Goal: Task Accomplishment & Management: Complete application form

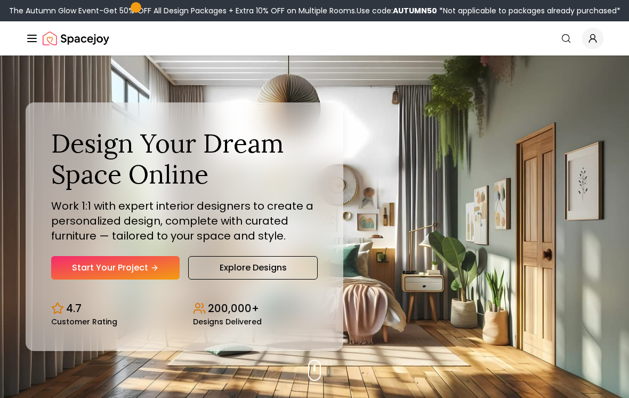
click at [100, 268] on link "Start Your Project" at bounding box center [115, 267] width 128 height 23
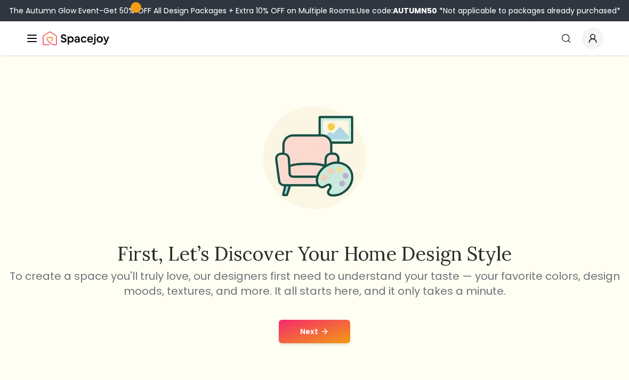
click at [307, 336] on button "Next" at bounding box center [314, 331] width 71 height 23
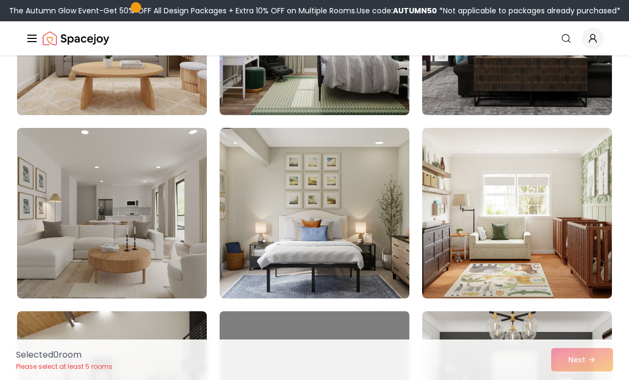
scroll to position [392, 0]
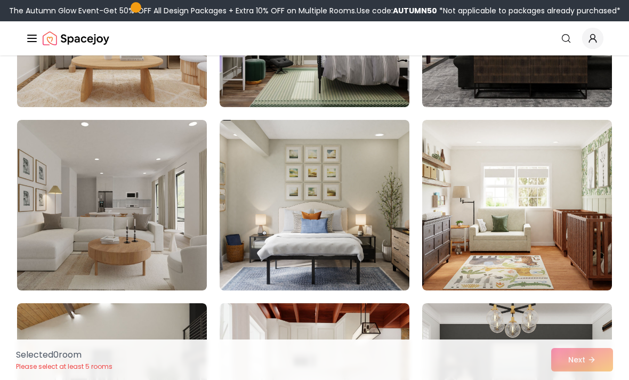
click at [263, 226] on img at bounding box center [315, 205] width 190 height 171
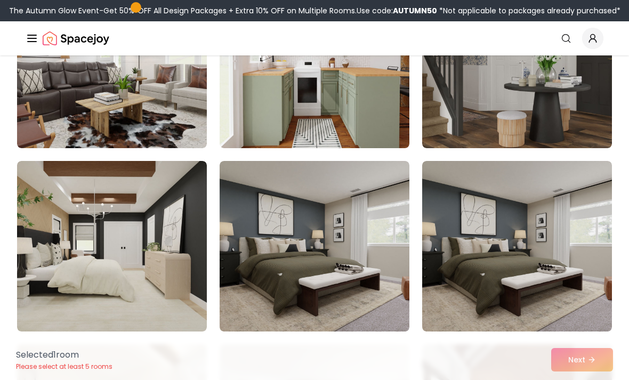
scroll to position [901, 0]
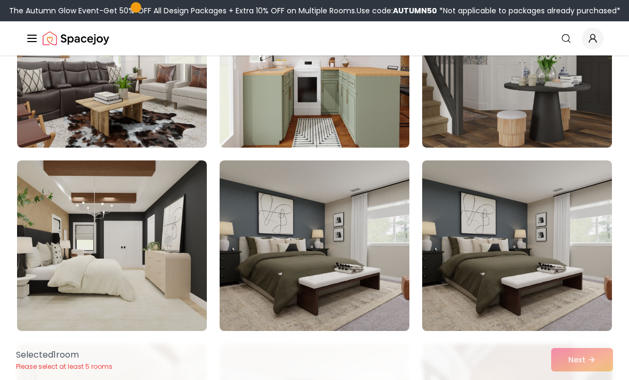
click at [66, 296] on img at bounding box center [112, 245] width 190 height 171
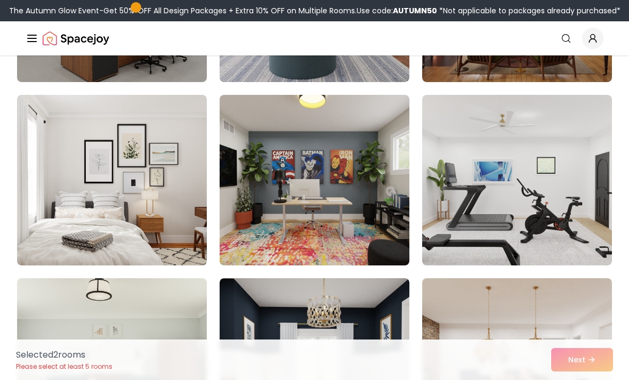
scroll to position [1701, 0]
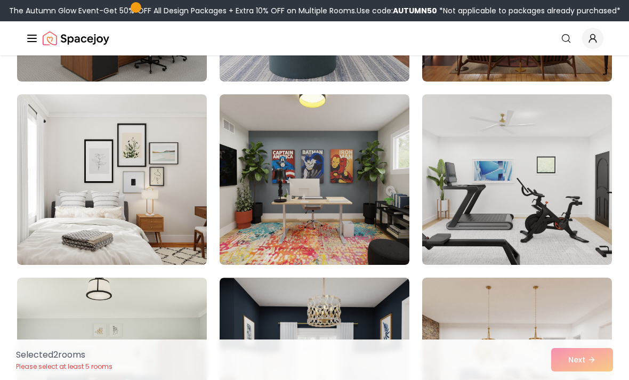
click at [47, 241] on img at bounding box center [112, 179] width 190 height 171
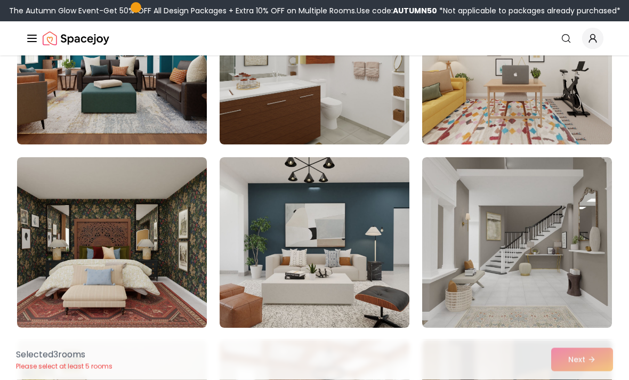
scroll to position [3295, 0]
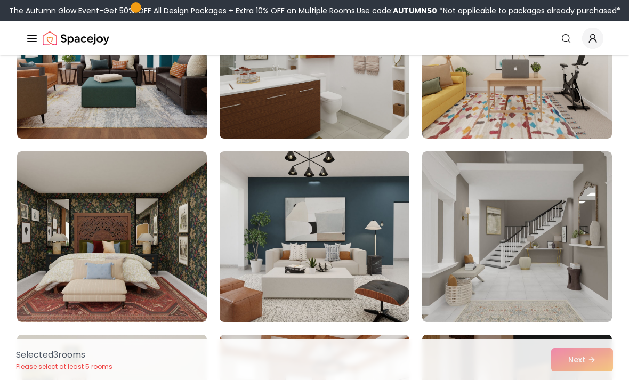
click at [55, 280] on img at bounding box center [112, 236] width 190 height 171
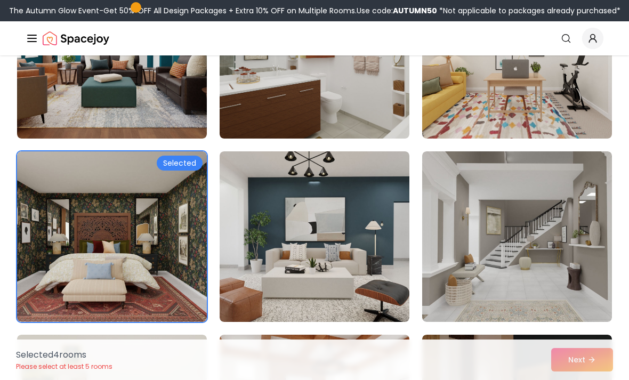
click at [58, 288] on img at bounding box center [112, 236] width 190 height 171
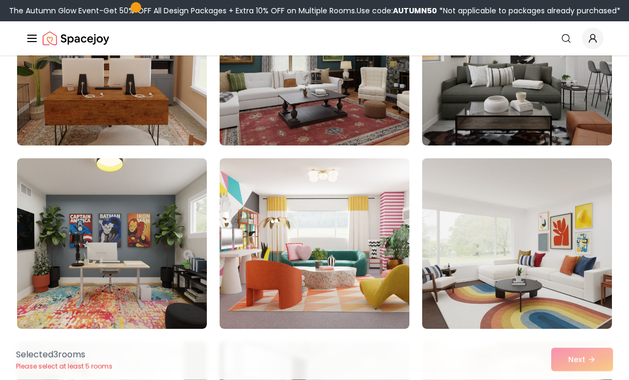
scroll to position [5495, 0]
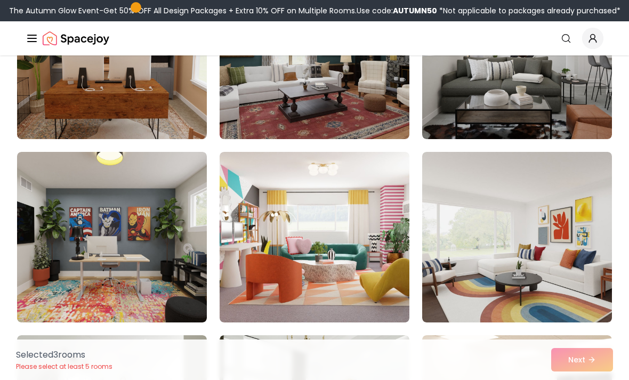
click at [262, 204] on img at bounding box center [315, 237] width 190 height 171
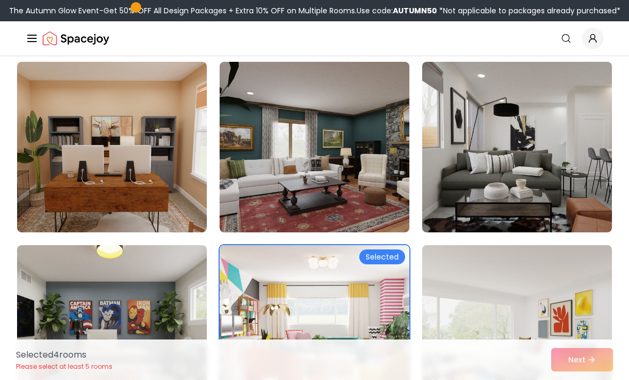
scroll to position [5402, 0]
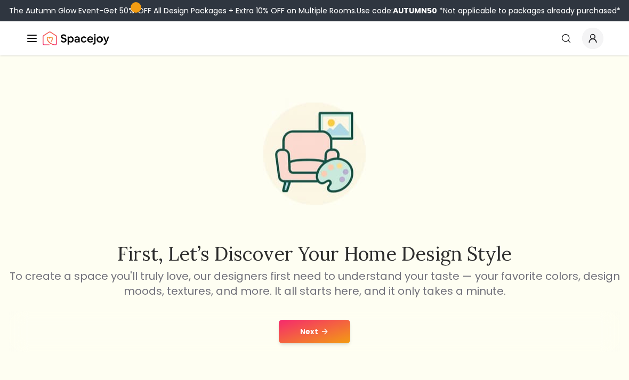
click at [303, 328] on button "Next" at bounding box center [314, 331] width 71 height 23
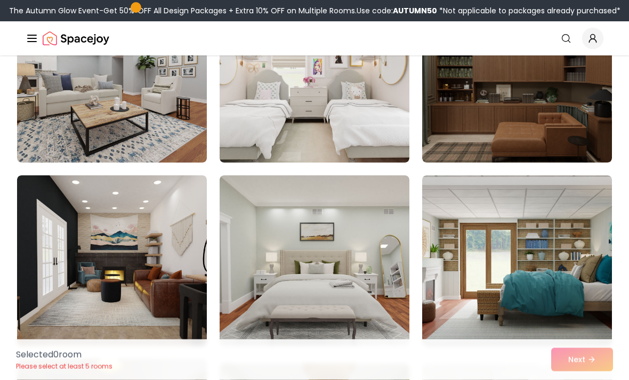
scroll to position [336, 0]
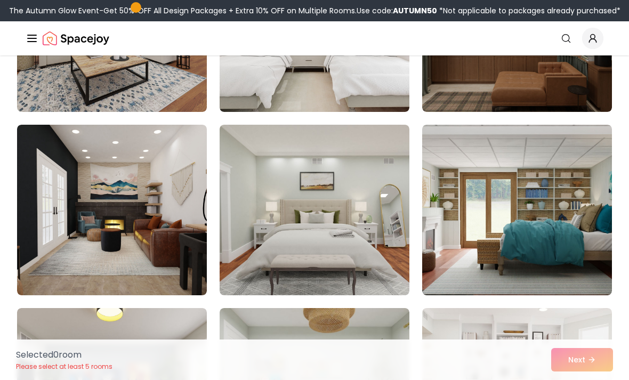
click at [259, 262] on img at bounding box center [315, 210] width 190 height 171
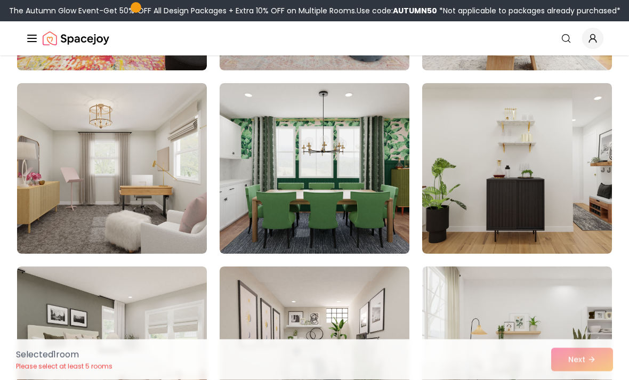
scroll to position [796, 0]
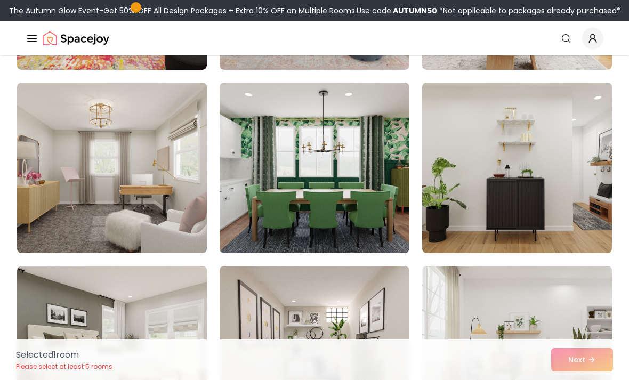
click at [105, 222] on img at bounding box center [112, 168] width 190 height 171
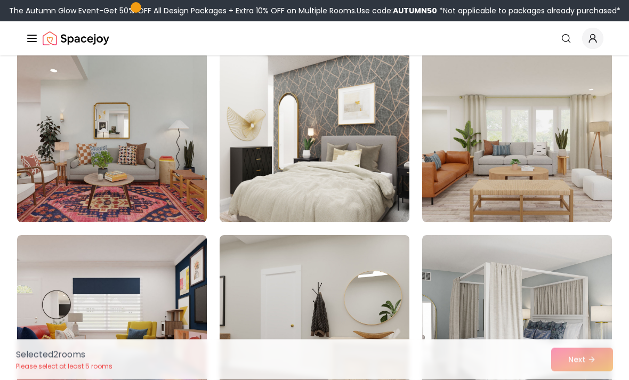
scroll to position [1744, 0]
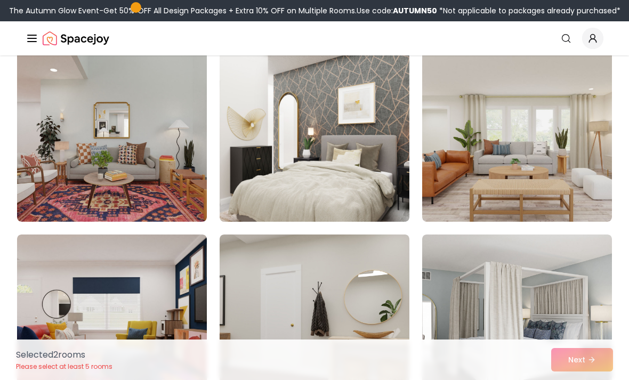
click at [260, 188] on img at bounding box center [315, 136] width 190 height 171
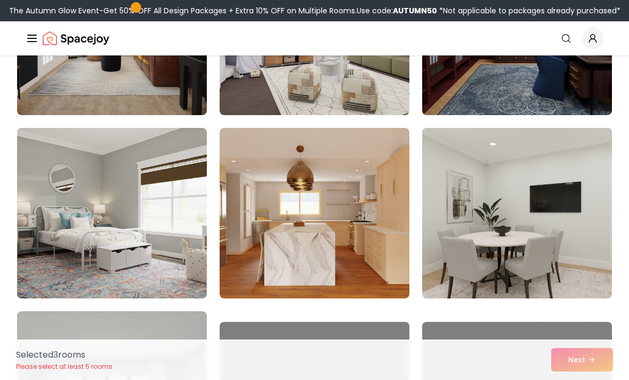
scroll to position [2220, 0]
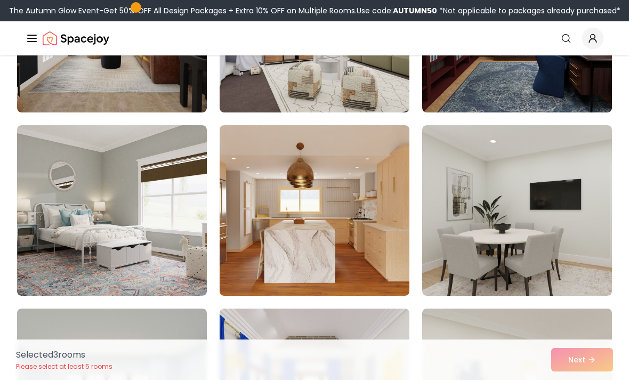
click at [121, 258] on img at bounding box center [112, 210] width 190 height 171
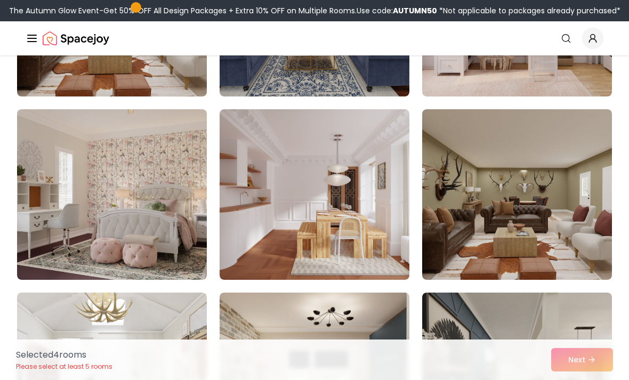
scroll to position [4071, 0]
click at [92, 246] on img at bounding box center [112, 194] width 190 height 171
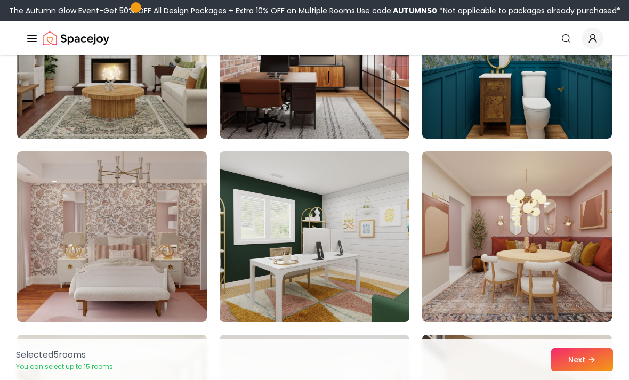
scroll to position [4583, 0]
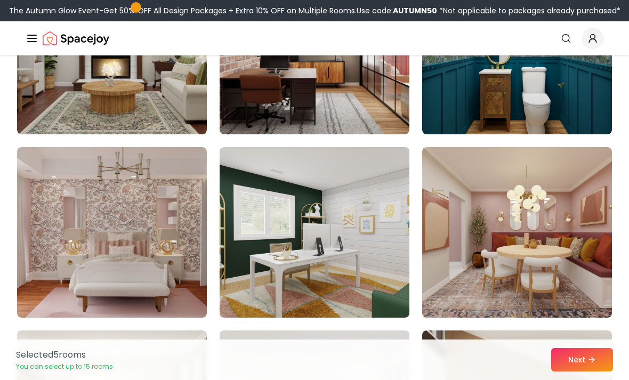
click at [63, 240] on img at bounding box center [112, 232] width 190 height 171
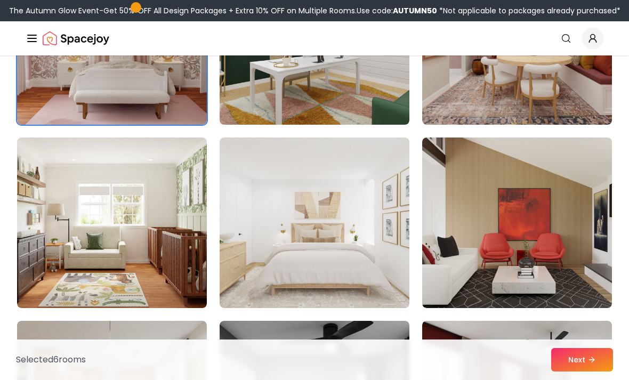
scroll to position [4783, 0]
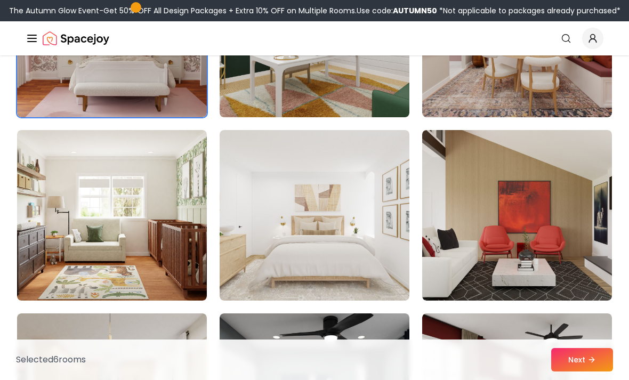
click at [263, 261] on img at bounding box center [315, 215] width 190 height 171
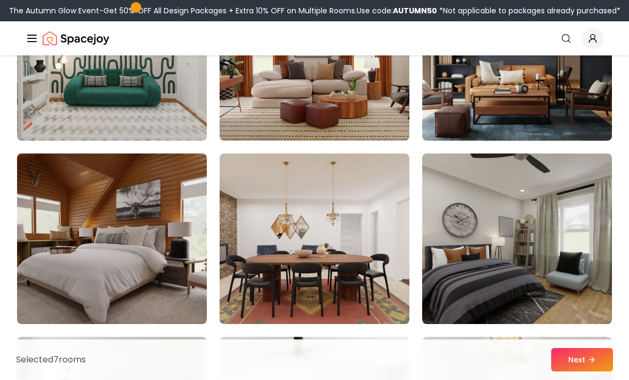
scroll to position [5496, 0]
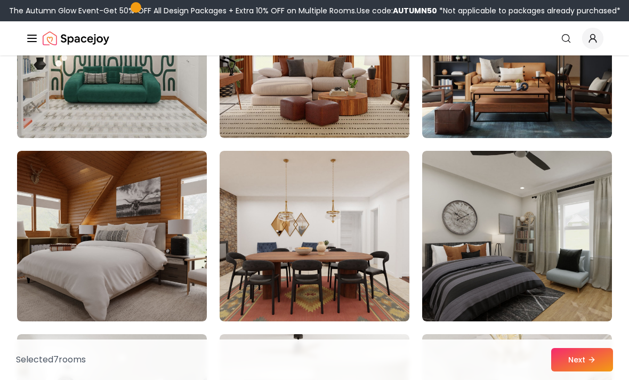
click at [71, 282] on img at bounding box center [112, 236] width 190 height 171
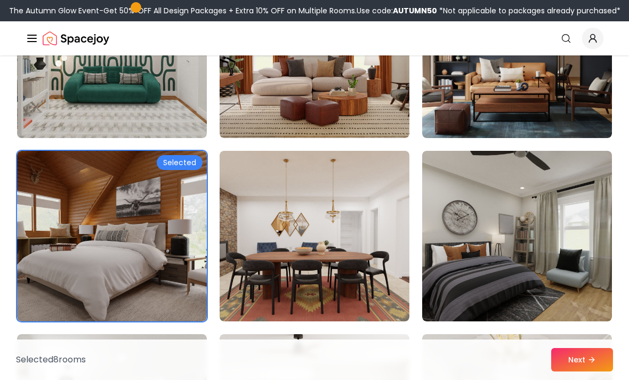
click at [71, 290] on img at bounding box center [112, 236] width 190 height 171
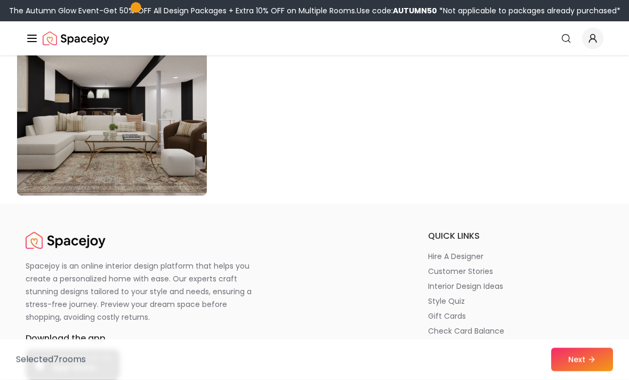
scroll to position [6172, 0]
click at [590, 372] on button "Next" at bounding box center [582, 359] width 62 height 23
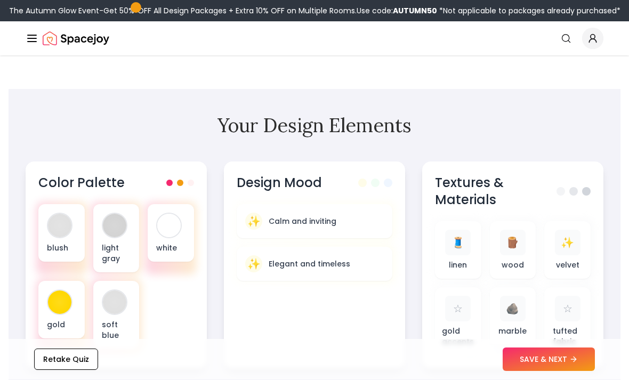
scroll to position [300, 0]
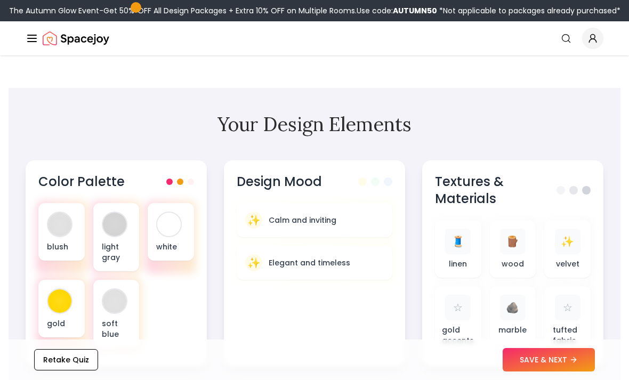
click at [54, 301] on div at bounding box center [59, 300] width 23 height 23
click at [54, 228] on div at bounding box center [59, 224] width 23 height 23
click at [163, 223] on div at bounding box center [168, 224] width 23 height 23
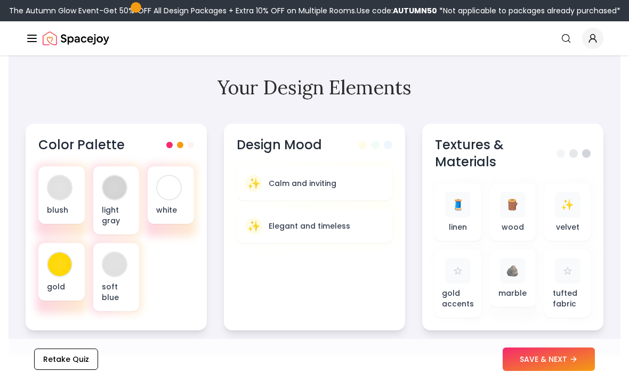
scroll to position [338, 0]
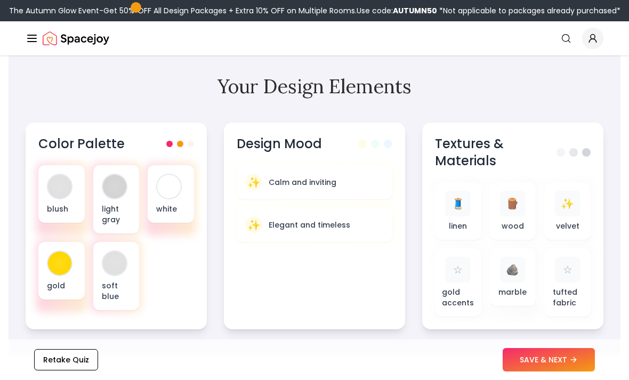
click at [279, 175] on div "✨ Calm and inviting" at bounding box center [314, 182] width 139 height 17
click at [273, 229] on p "Elegant and timeless" at bounding box center [310, 225] width 82 height 11
click at [280, 181] on p "Calm and inviting" at bounding box center [303, 182] width 68 height 11
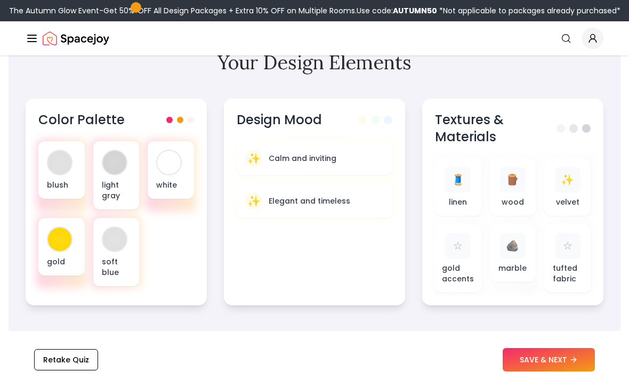
scroll to position [391, 0]
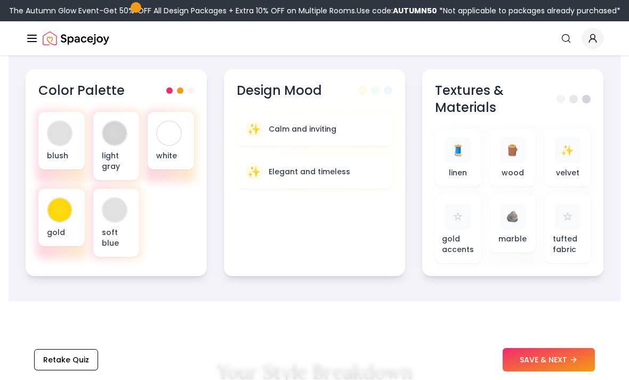
click at [563, 154] on span "✨" at bounding box center [567, 150] width 13 height 15
click at [561, 146] on div "✨" at bounding box center [568, 151] width 26 height 26
click at [446, 235] on div "☆ gold accents" at bounding box center [458, 229] width 29 height 51
click at [568, 251] on p "tufted fabric" at bounding box center [567, 244] width 29 height 21
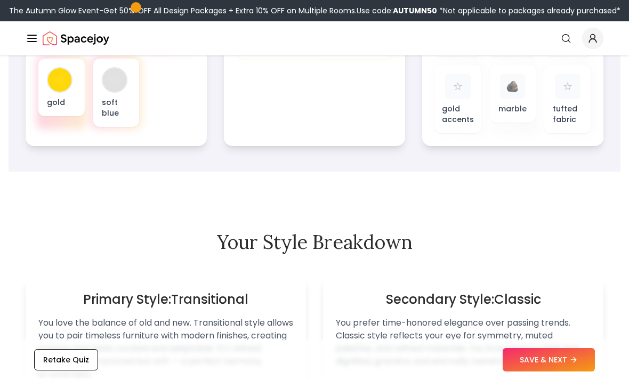
scroll to position [520, 0]
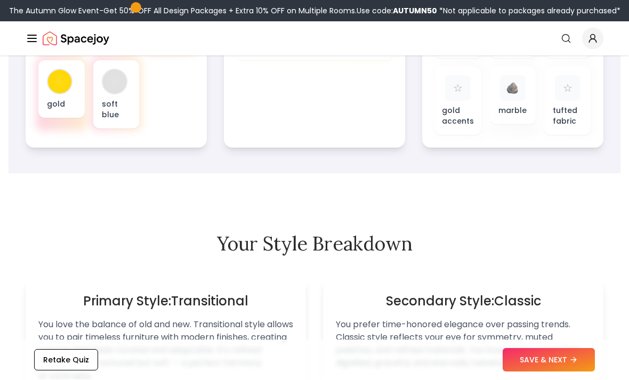
click at [542, 372] on button "SAVE & NEXT" at bounding box center [549, 359] width 92 height 23
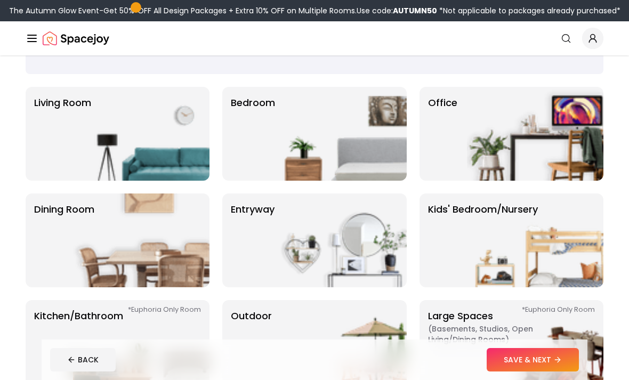
scroll to position [63, 0]
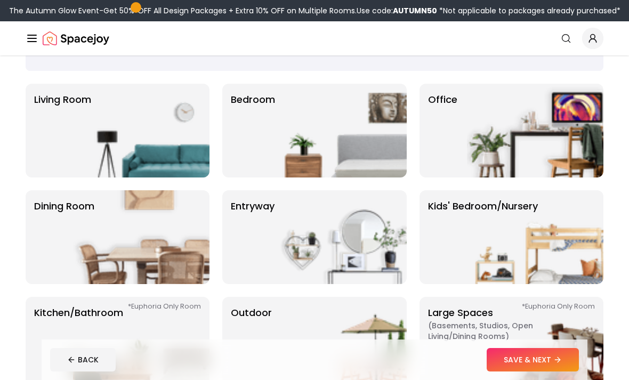
click at [263, 122] on p "Bedroom" at bounding box center [253, 130] width 44 height 77
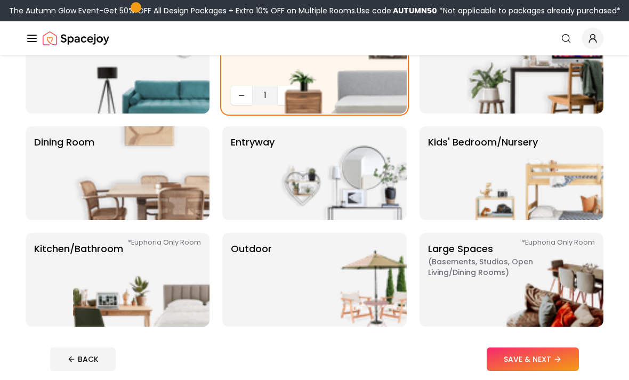
scroll to position [127, 0]
click at [550, 370] on button "SAVE & NEXT" at bounding box center [533, 359] width 92 height 23
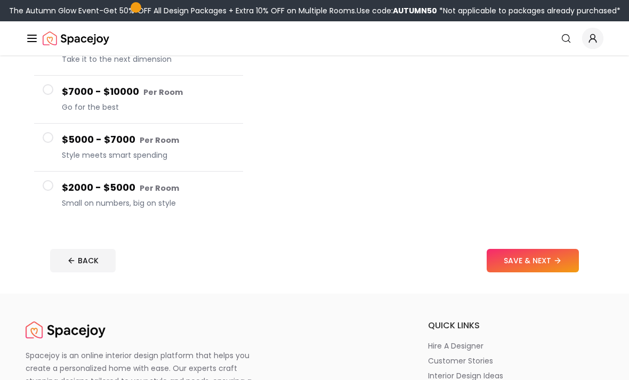
scroll to position [214, 0]
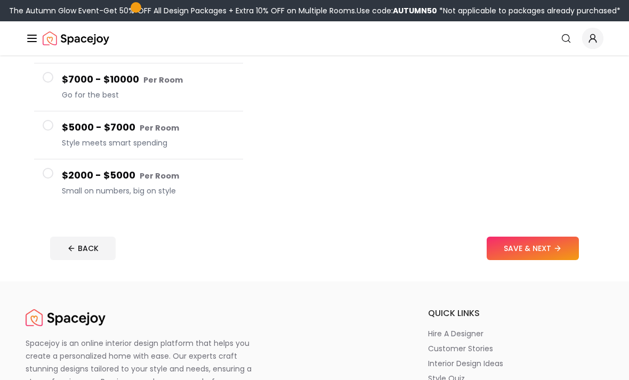
click at [46, 177] on span at bounding box center [48, 173] width 11 height 11
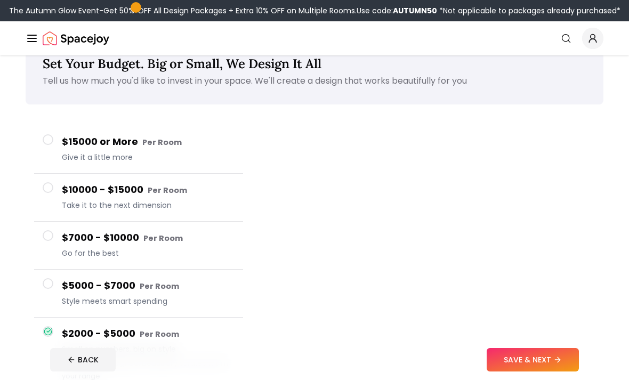
scroll to position [27, 0]
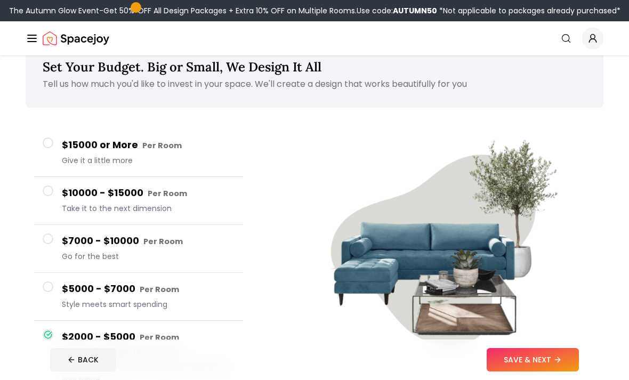
click at [56, 150] on button "$15000 or More Per Room Give it a little more" at bounding box center [138, 153] width 209 height 48
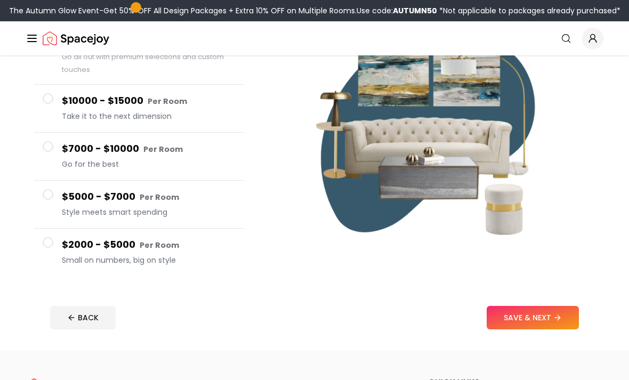
click at [57, 257] on button "$2000 - $5000 Per Room Small on numbers, big on style" at bounding box center [138, 252] width 209 height 47
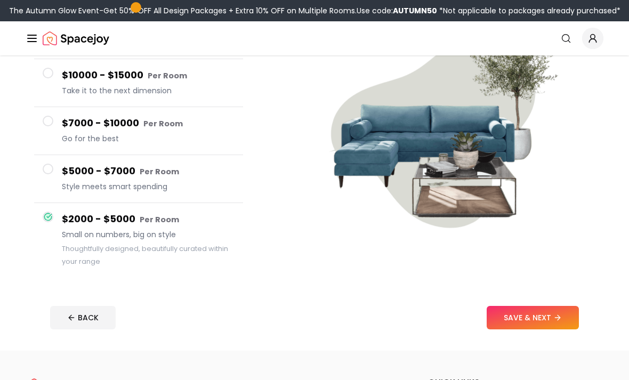
click at [545, 322] on button "SAVE & NEXT" at bounding box center [533, 317] width 92 height 23
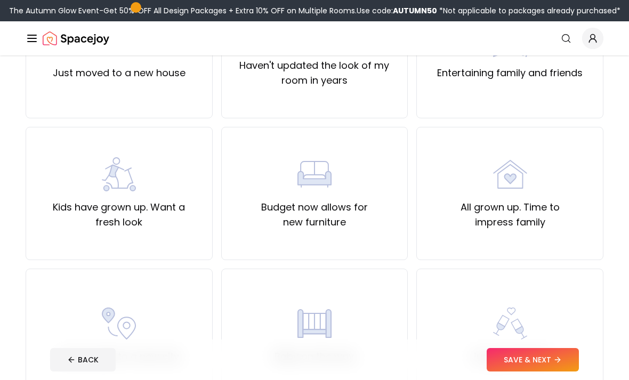
scroll to position [154, 0]
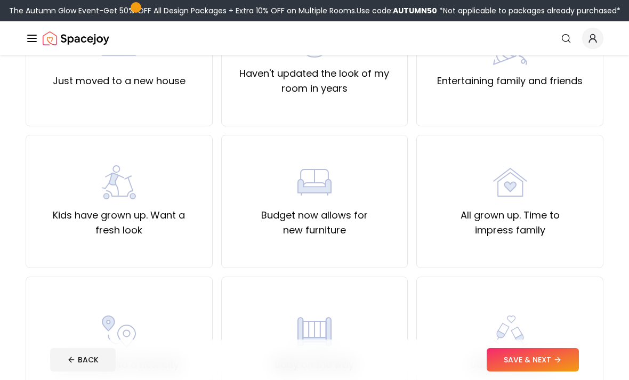
click at [70, 179] on div "Kids have grown up. Want a fresh look" at bounding box center [119, 201] width 169 height 73
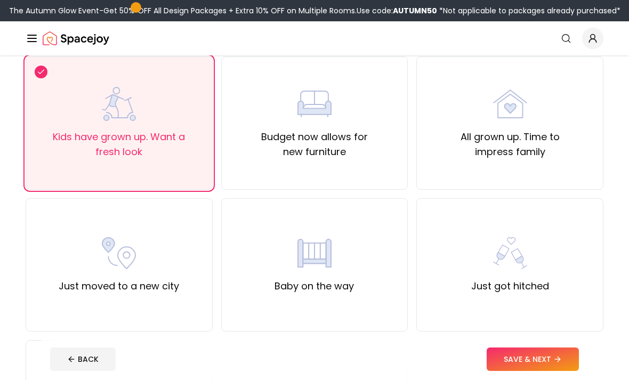
scroll to position [232, 0]
click at [577, 357] on button "SAVE & NEXT" at bounding box center [533, 359] width 92 height 23
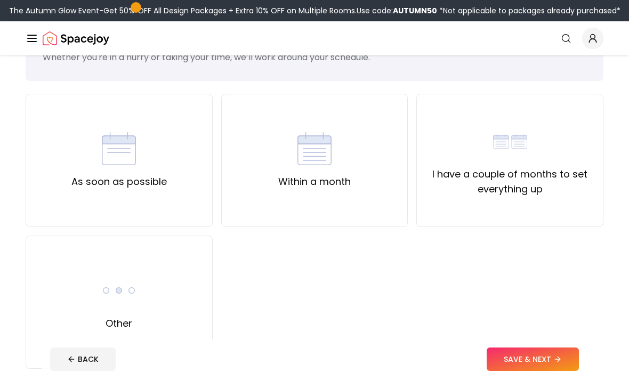
scroll to position [56, 0]
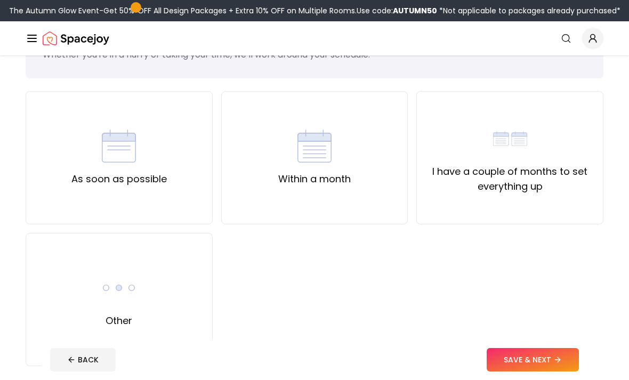
click at [63, 269] on div "Other" at bounding box center [119, 299] width 187 height 133
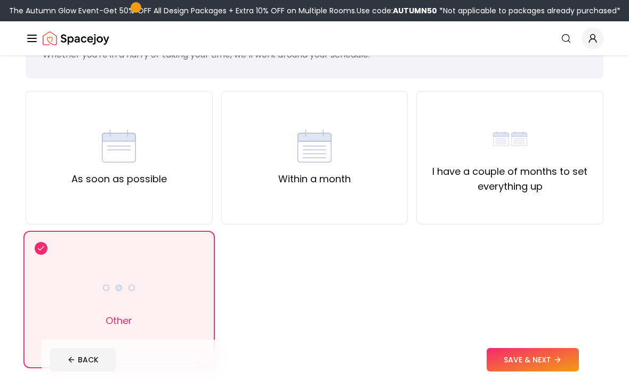
click at [552, 372] on button "SAVE & NEXT" at bounding box center [533, 359] width 92 height 23
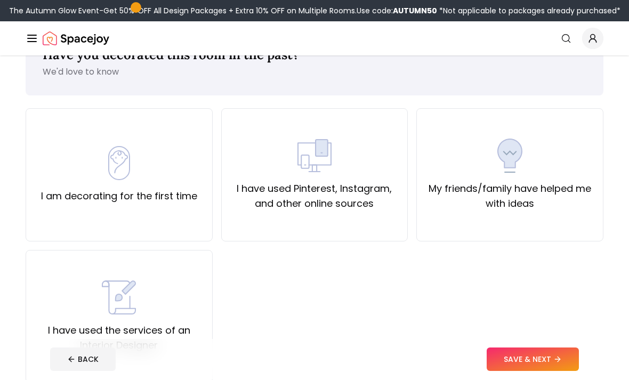
scroll to position [39, 0]
click at [573, 203] on label "My friends/family have helped me with ideas" at bounding box center [509, 196] width 169 height 30
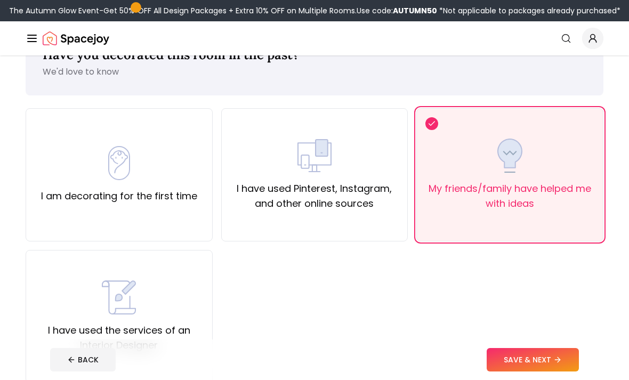
click at [77, 170] on div "I am decorating for the first time" at bounding box center [119, 175] width 156 height 58
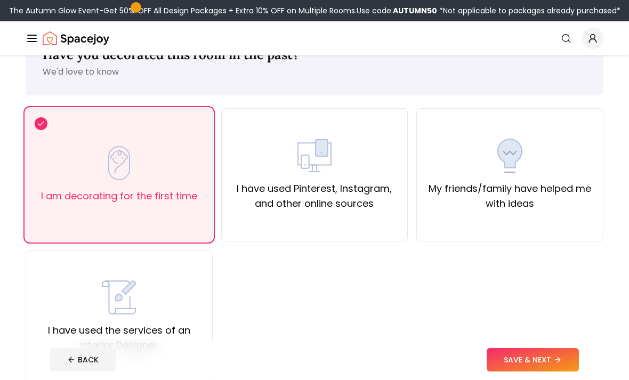
click at [542, 221] on div "My friends/family have helped me with ideas" at bounding box center [509, 174] width 187 height 133
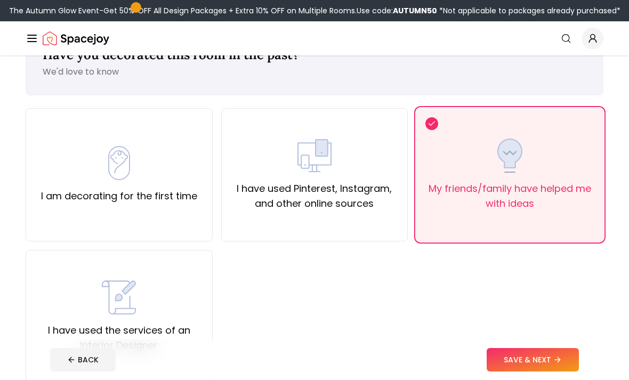
click at [587, 380] on div "Have you decorated this room in the past? We'd love to know I am decorating for…" at bounding box center [314, 233] width 629 height 433
click at [560, 364] on icon at bounding box center [557, 360] width 9 height 9
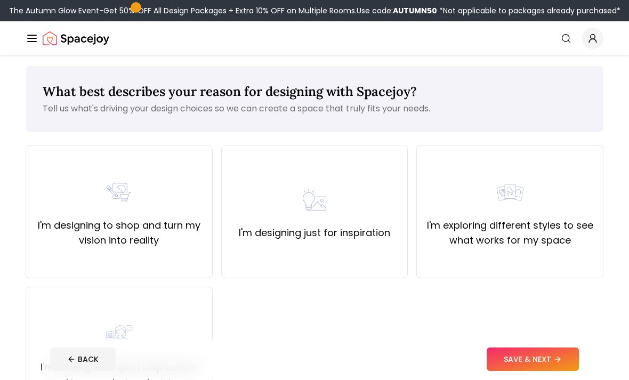
scroll to position [1, 0]
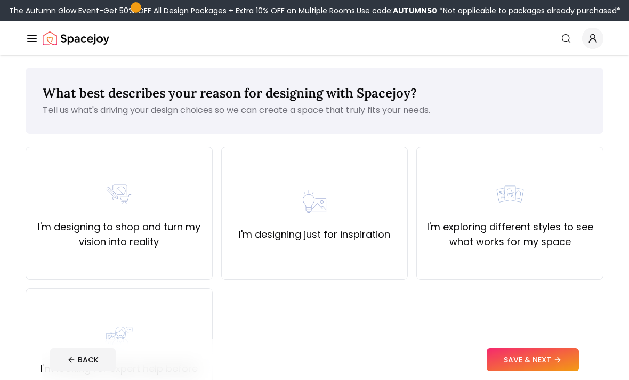
click at [66, 368] on button "BACK" at bounding box center [83, 359] width 66 height 23
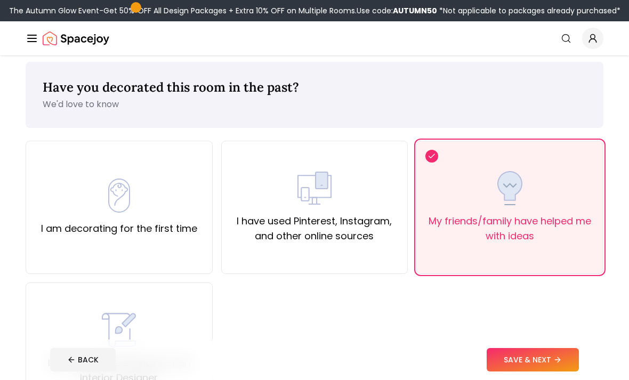
scroll to position [10, 0]
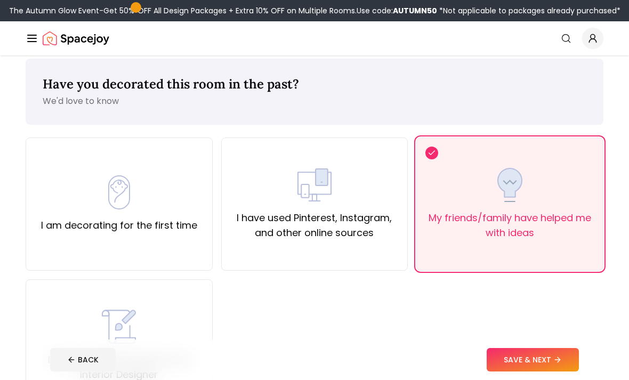
click at [76, 194] on div "I am decorating for the first time" at bounding box center [119, 204] width 156 height 58
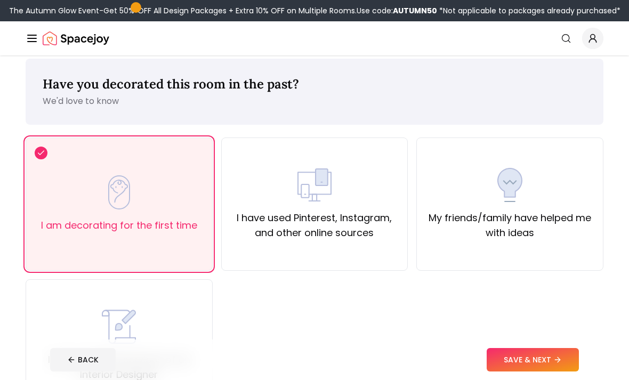
click at [555, 372] on button "SAVE & NEXT" at bounding box center [533, 359] width 92 height 23
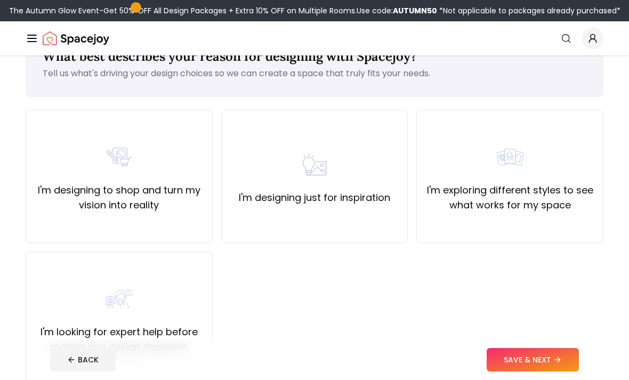
scroll to position [37, 0]
click at [55, 311] on div "I'm looking for expert help before making any design decisions" at bounding box center [119, 319] width 169 height 73
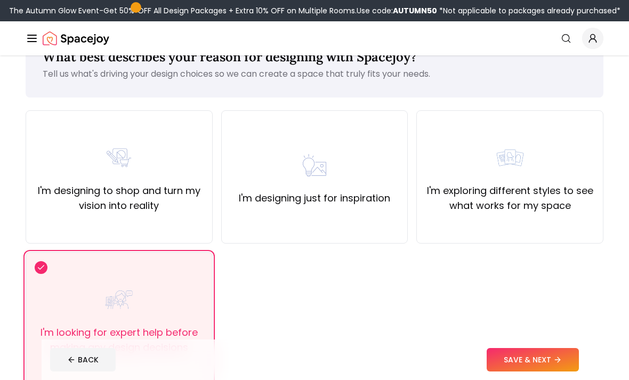
click at [548, 372] on button "SAVE & NEXT" at bounding box center [533, 359] width 92 height 23
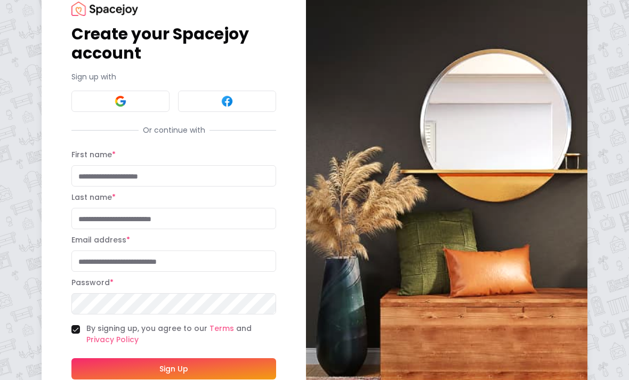
click at [90, 182] on input "First name *" at bounding box center [173, 175] width 205 height 21
